Goal: Information Seeking & Learning: Learn about a topic

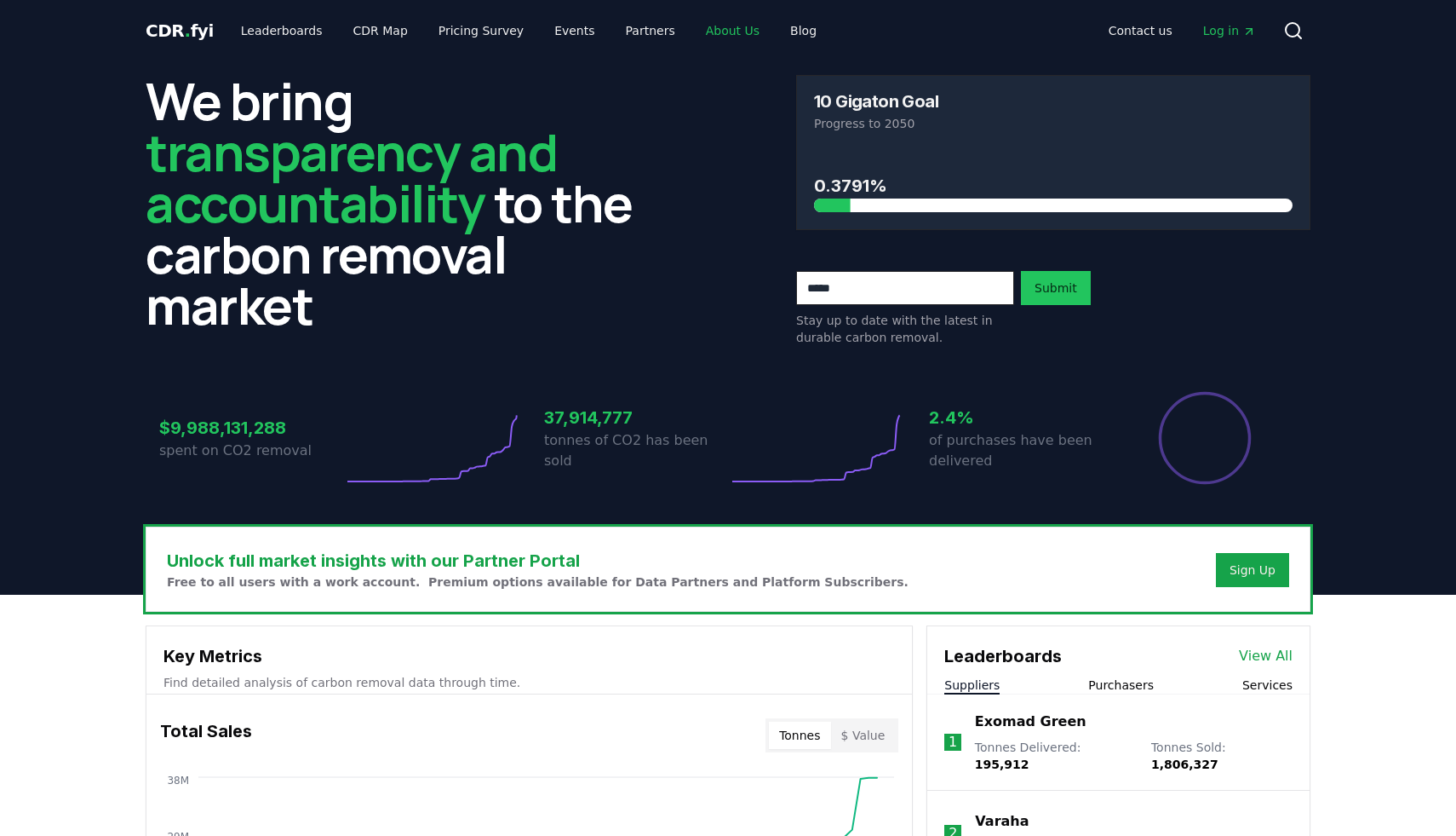
click at [697, 29] on link "About Us" at bounding box center [732, 30] width 81 height 31
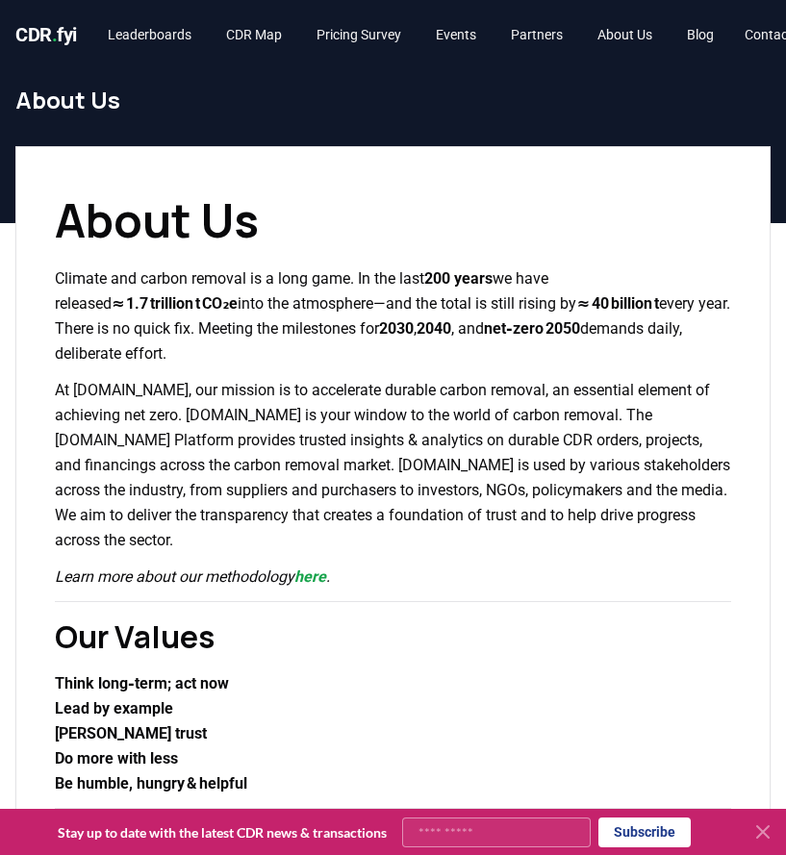
click at [65, 34] on span "CDR . fyi" at bounding box center [46, 34] width 62 height 23
